Goal: Find specific page/section: Find specific page/section

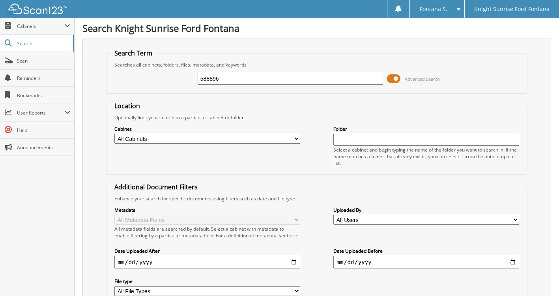
type input "588896"
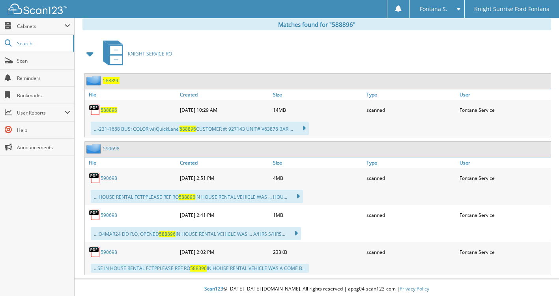
scroll to position [344, 0]
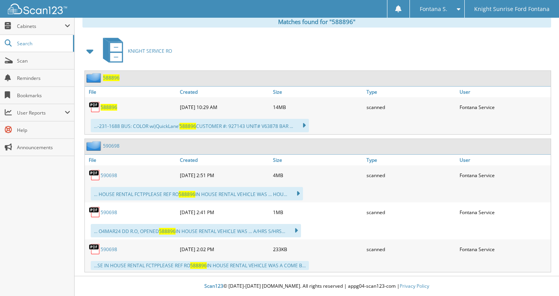
click at [110, 110] on span "588896" at bounding box center [109, 107] width 17 height 7
click at [110, 109] on span "588896" at bounding box center [109, 107] width 17 height 7
click at [109, 107] on span "588896" at bounding box center [109, 107] width 17 height 7
